Goal: Transaction & Acquisition: Purchase product/service

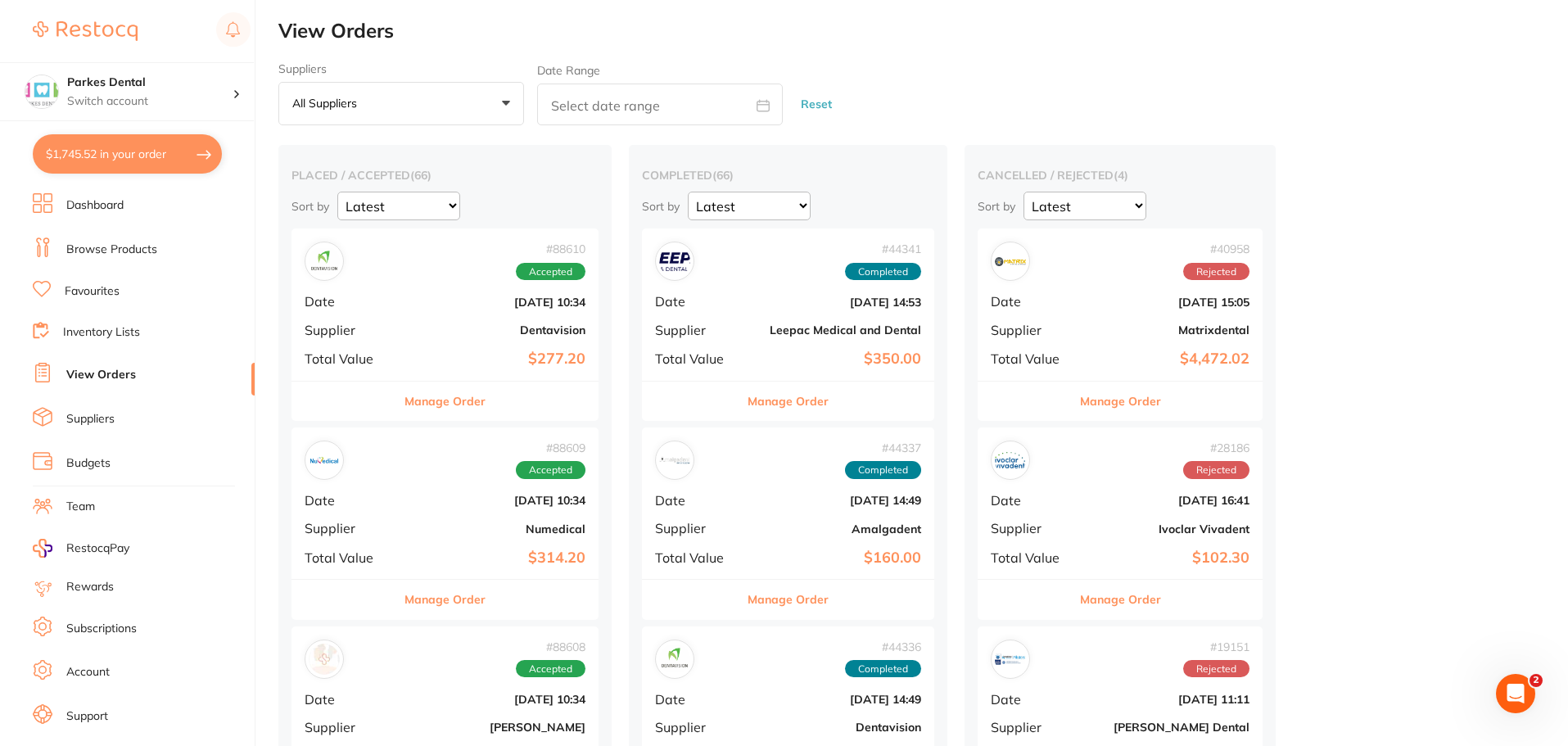
click at [133, 146] on button "$1,745.52 in your order" at bounding box center [127, 154] width 189 height 39
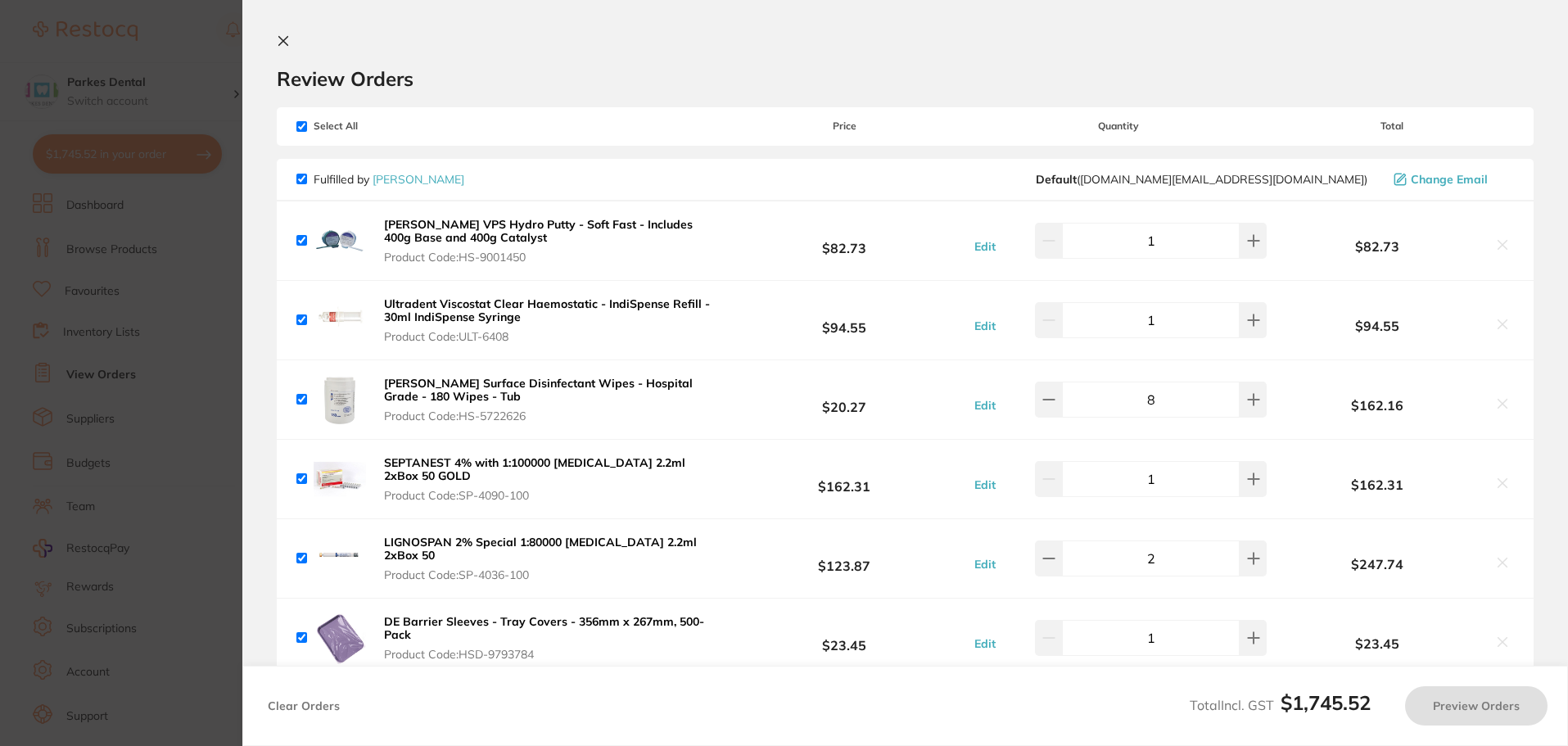
checkbox input "true"
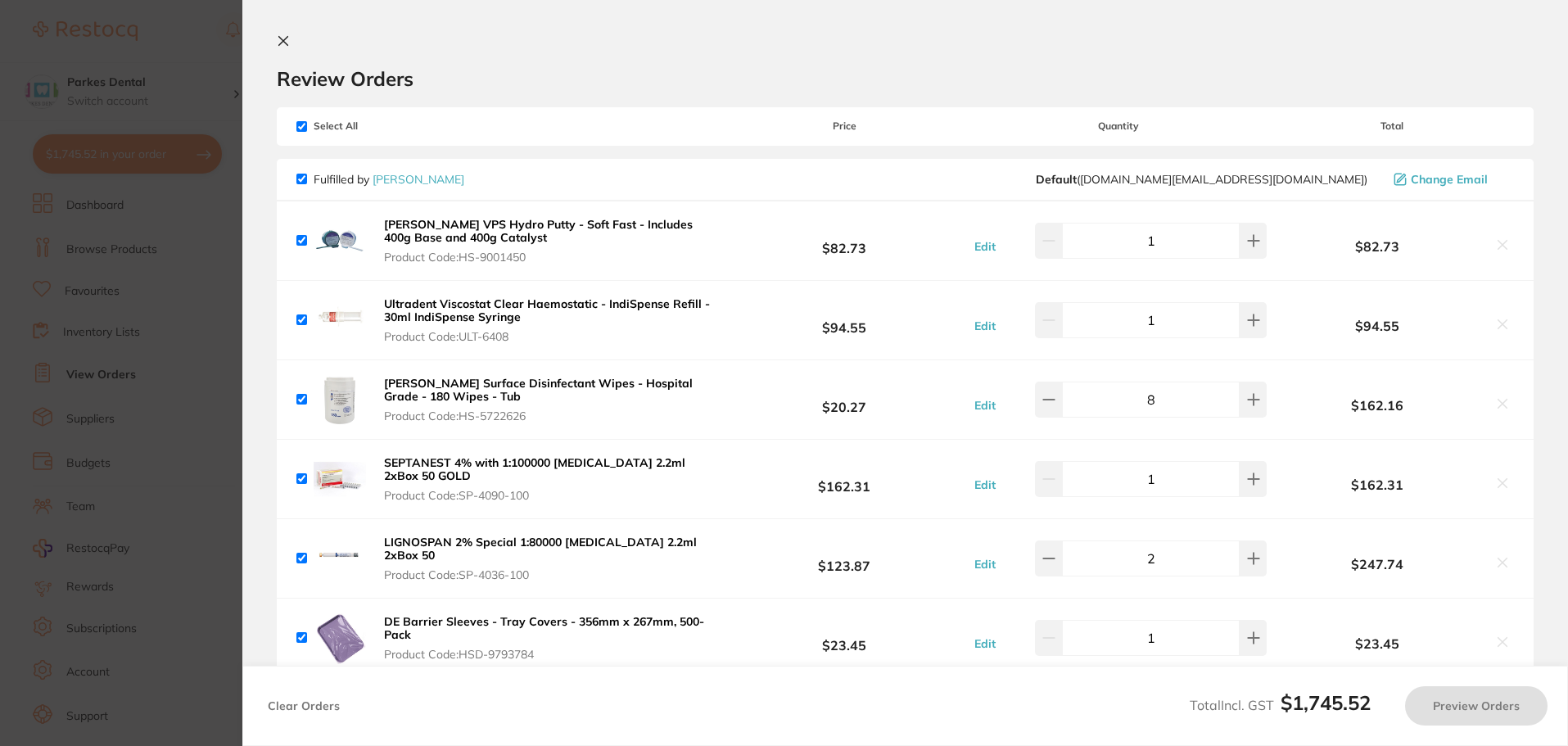
checkbox input "true"
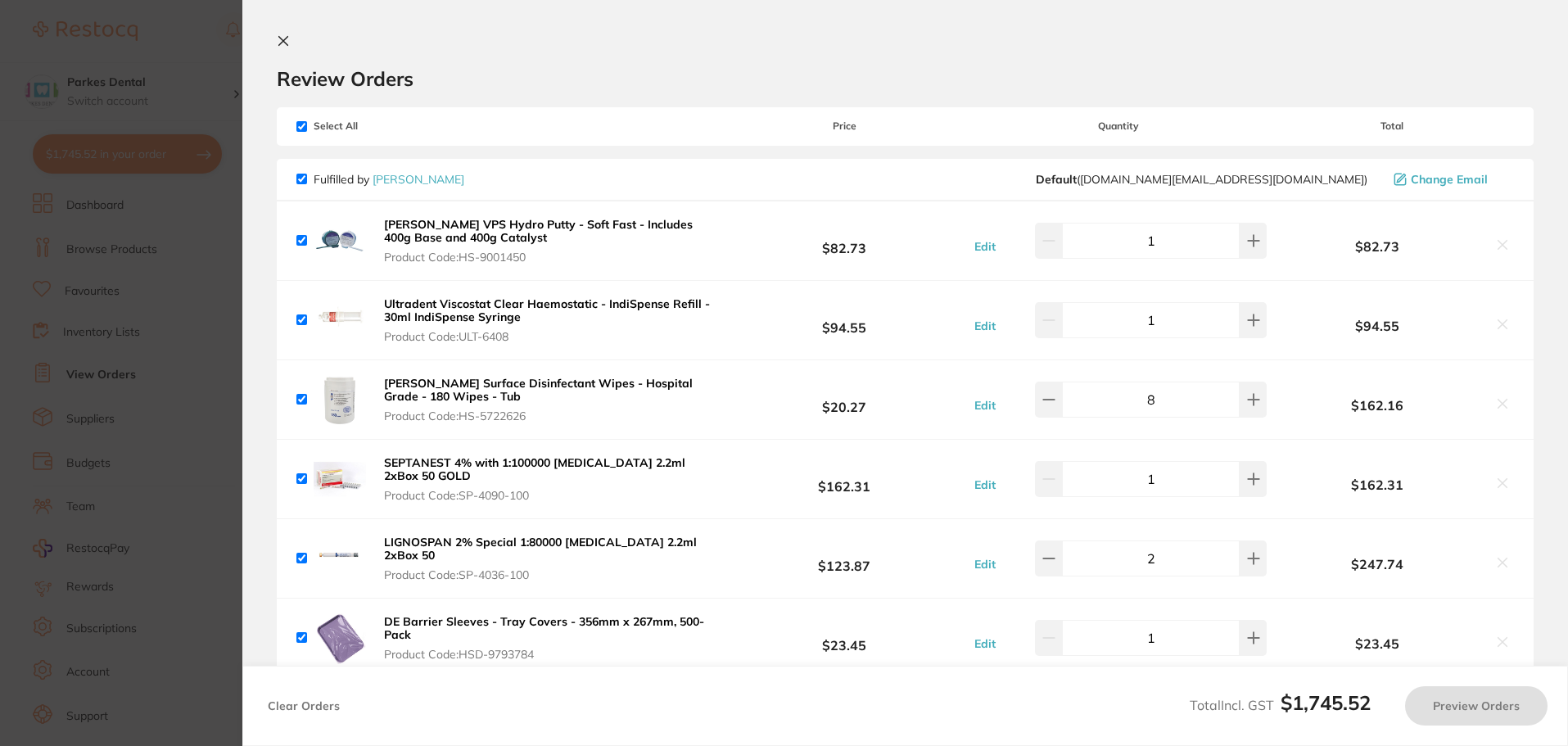
checkbox input "true"
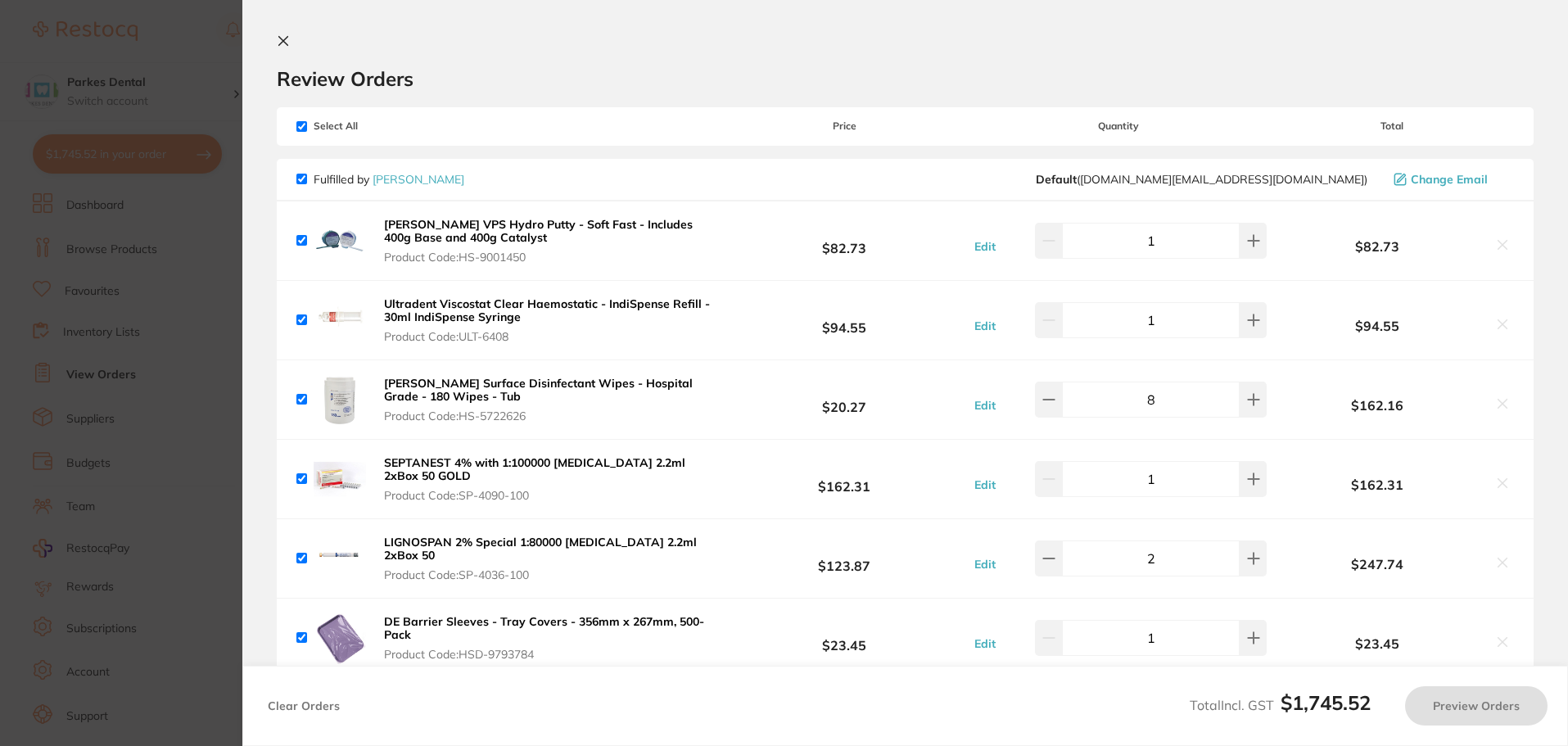
checkbox input "true"
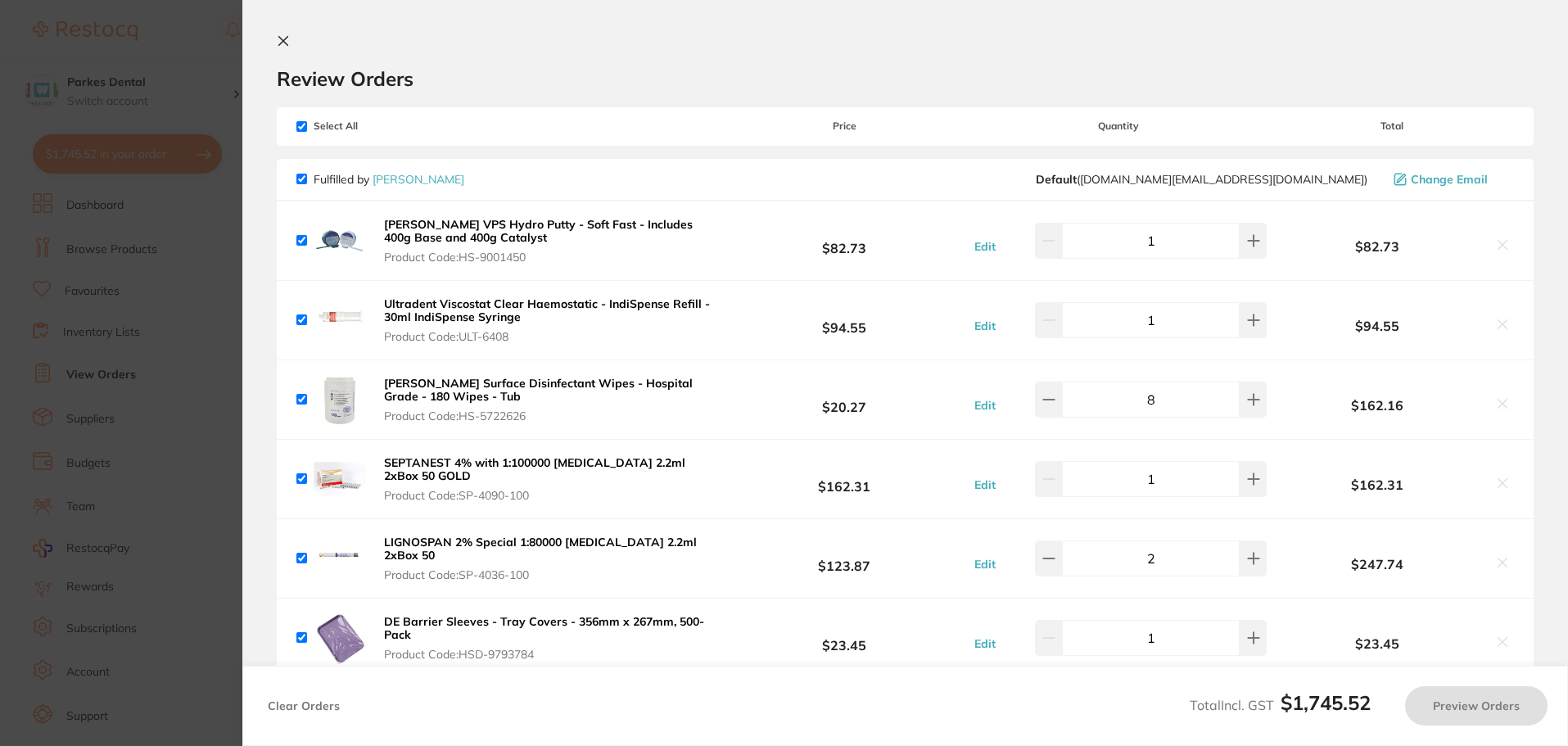
checkbox input "true"
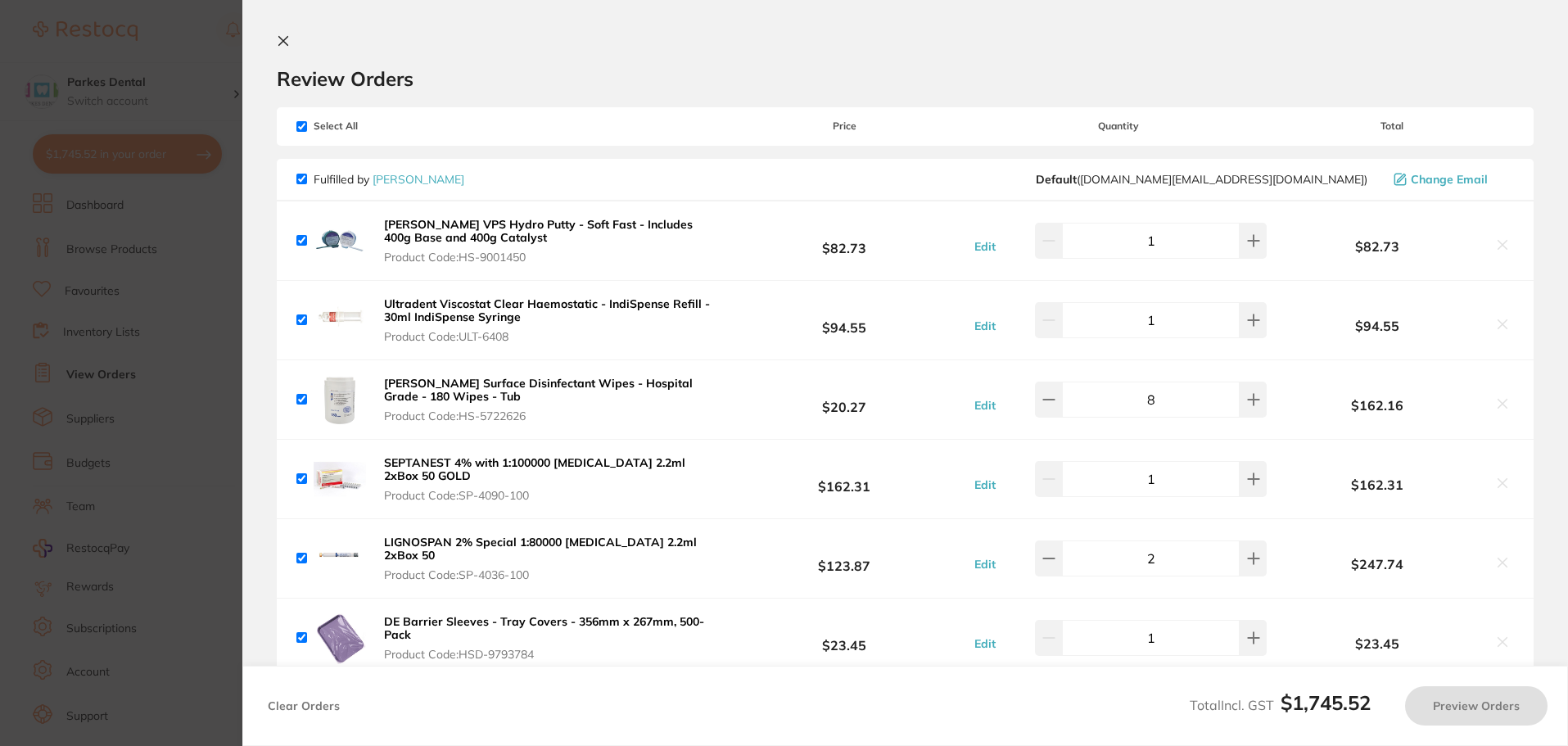
checkbox input "true"
click at [41, 427] on section "Update RRP Set your pre negotiated price for this item. Item Agreed RRP (excl. …" at bounding box center [785, 373] width 1572 height 746
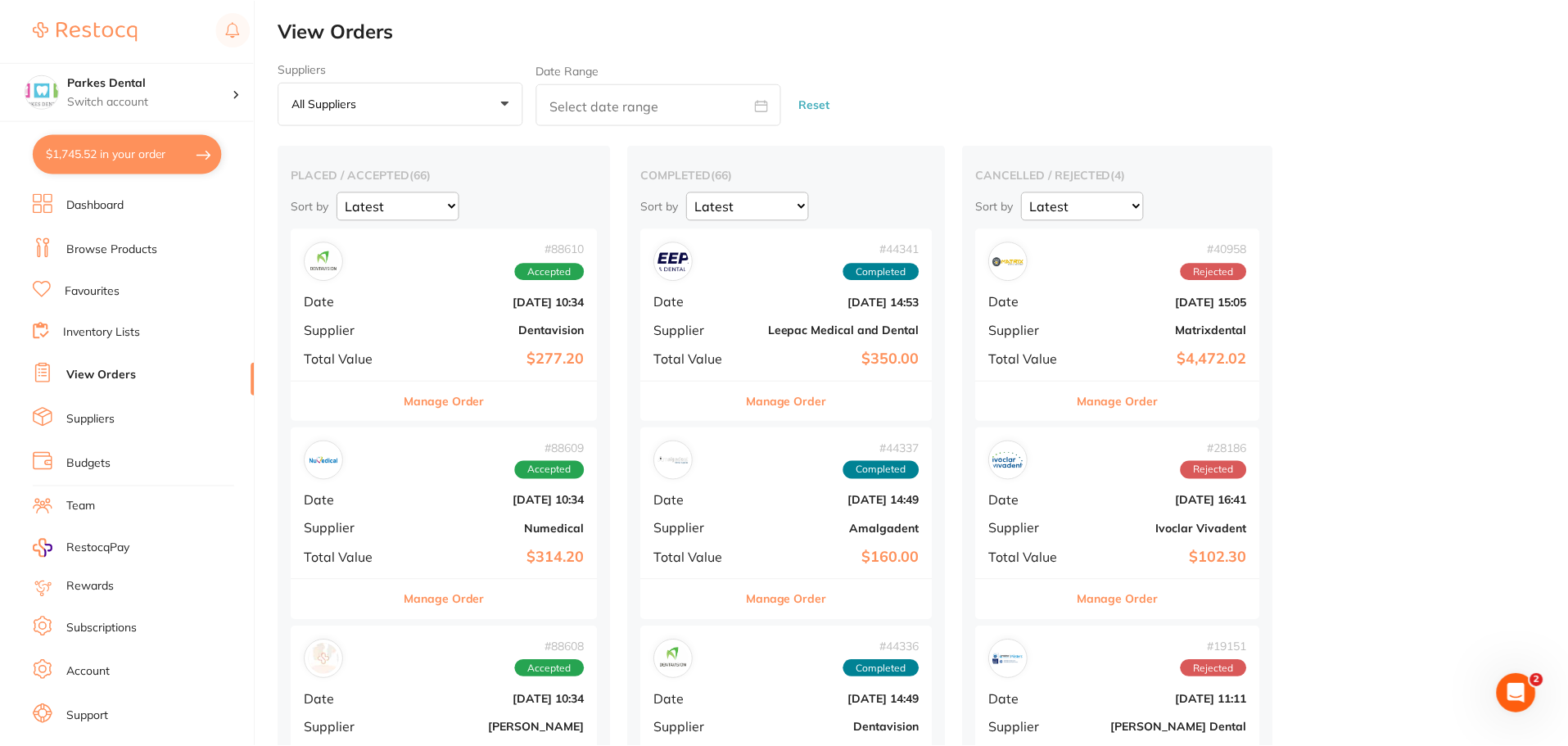
scroll to position [5, 0]
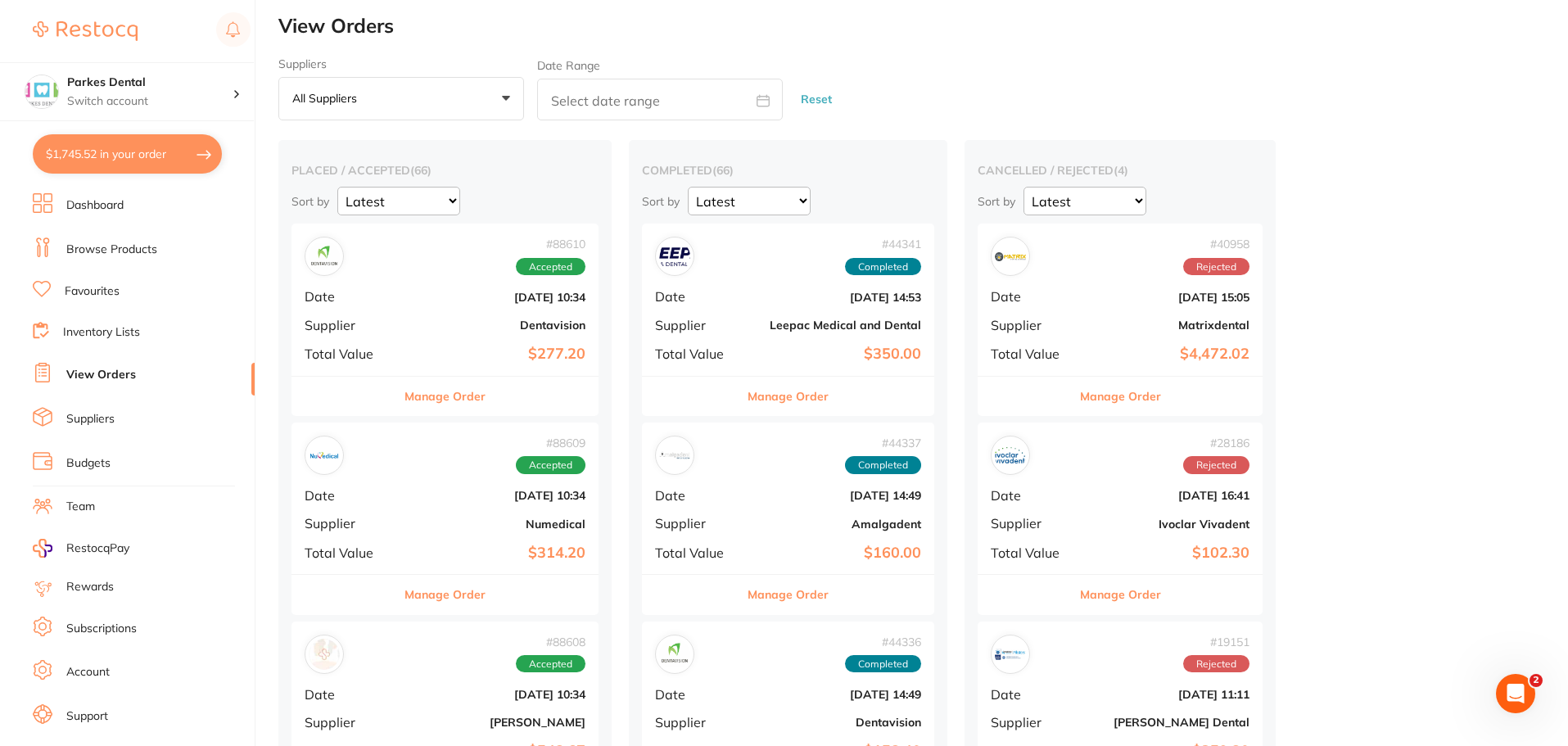
click at [114, 251] on link "Browse Products" at bounding box center [111, 249] width 91 height 16
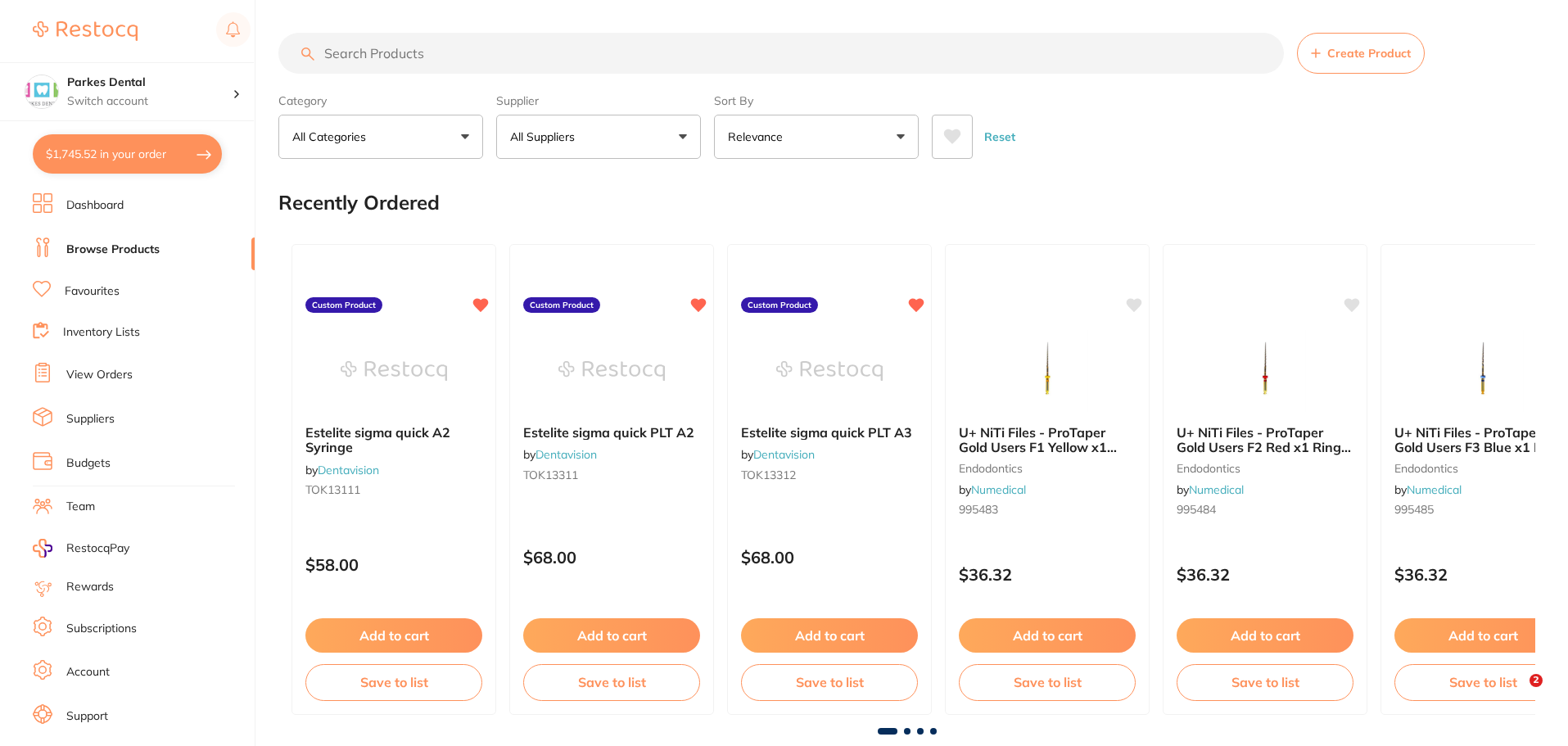
click at [374, 53] on input "search" at bounding box center [781, 53] width 1005 height 41
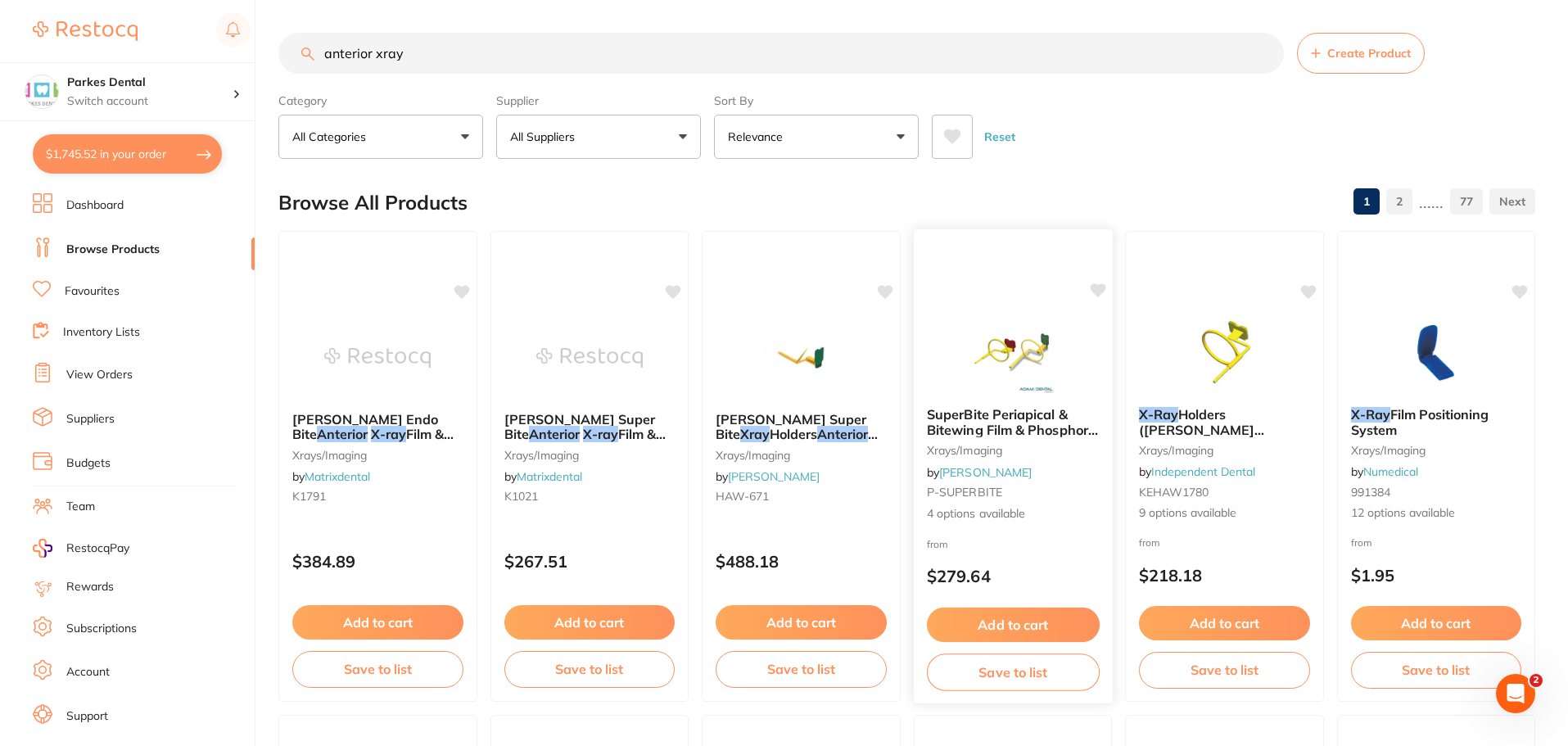
type input "anterior xray"
click at [1003, 333] on img at bounding box center [1012, 352] width 108 height 83
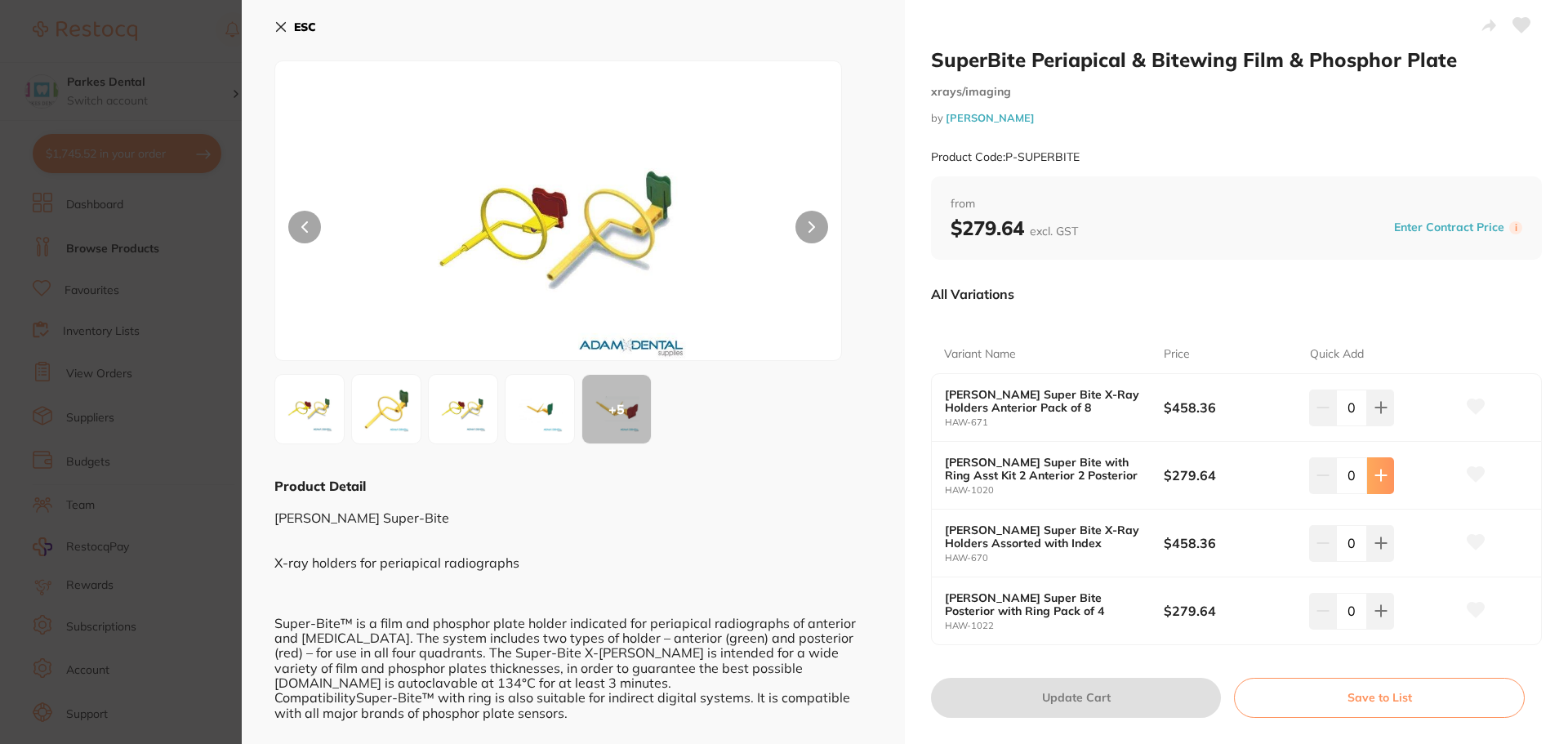
click at [1367, 425] on button at bounding box center [1380, 408] width 27 height 36
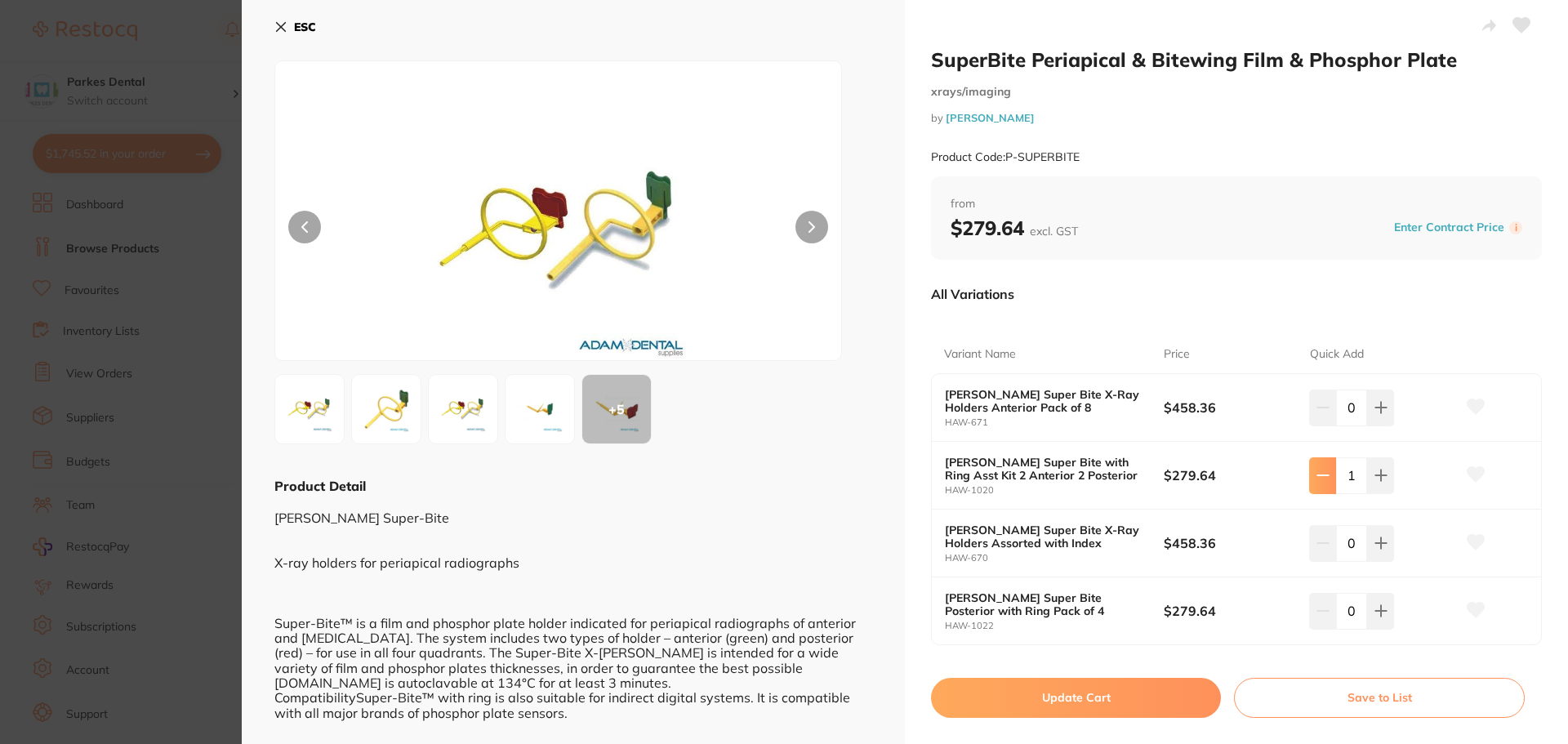
click at [1319, 414] on icon at bounding box center [1323, 408] width 13 height 13
click at [1381, 414] on icon at bounding box center [1381, 408] width 13 height 13
type input "1"
click at [1094, 705] on button "Update Cart" at bounding box center [1076, 697] width 290 height 39
checkbox input "false"
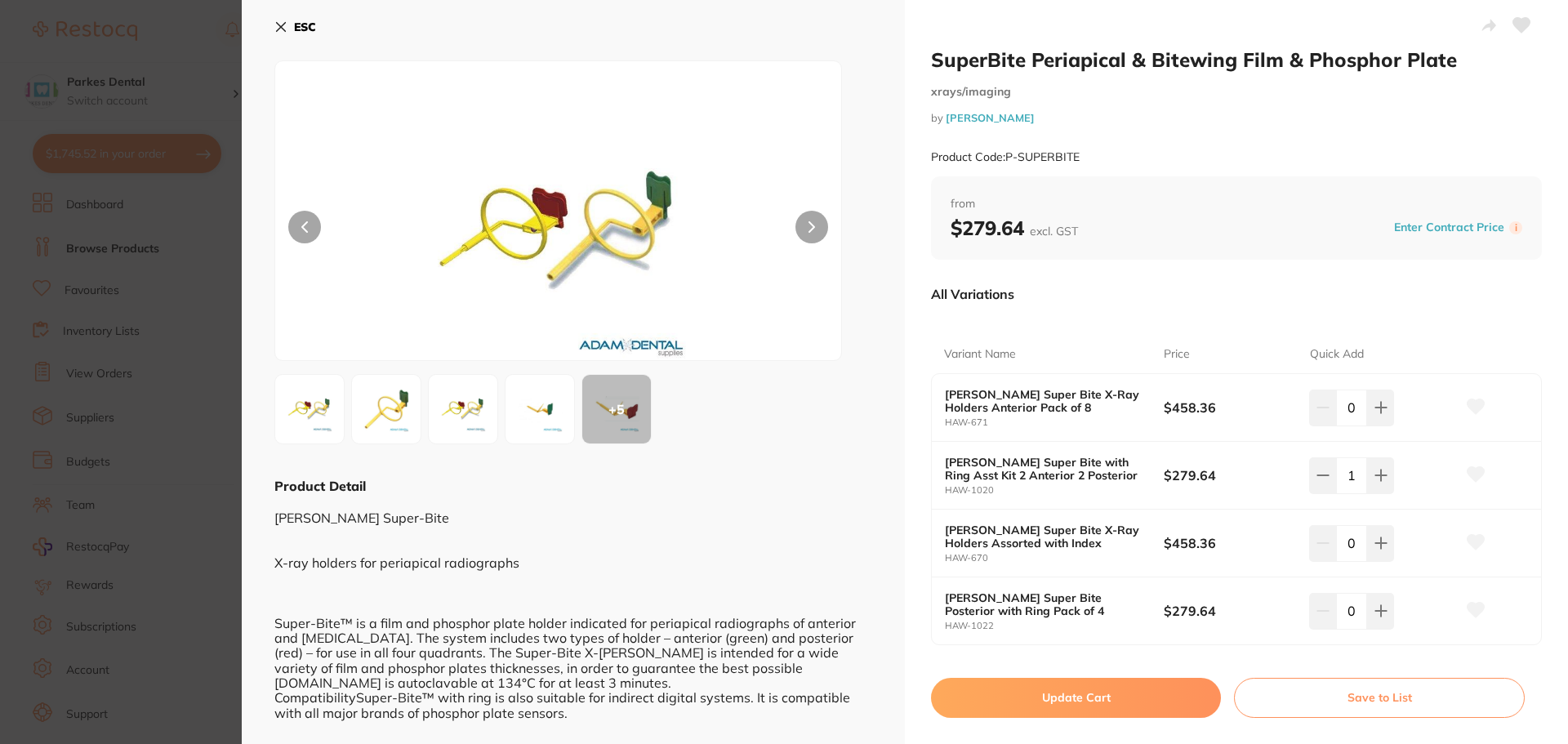
checkbox input "false"
